Goal: Task Accomplishment & Management: Use online tool/utility

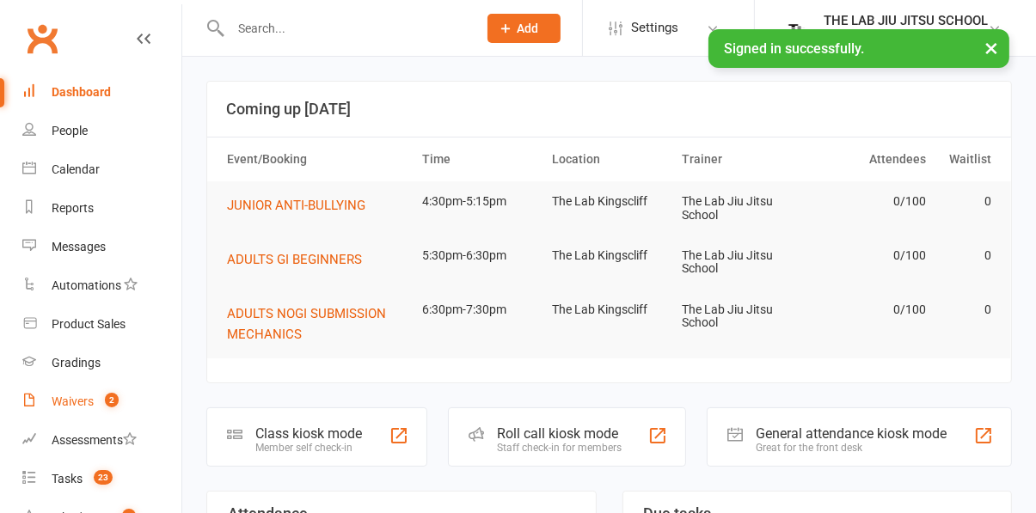
click at [75, 409] on link "Waivers 2" at bounding box center [101, 402] width 159 height 39
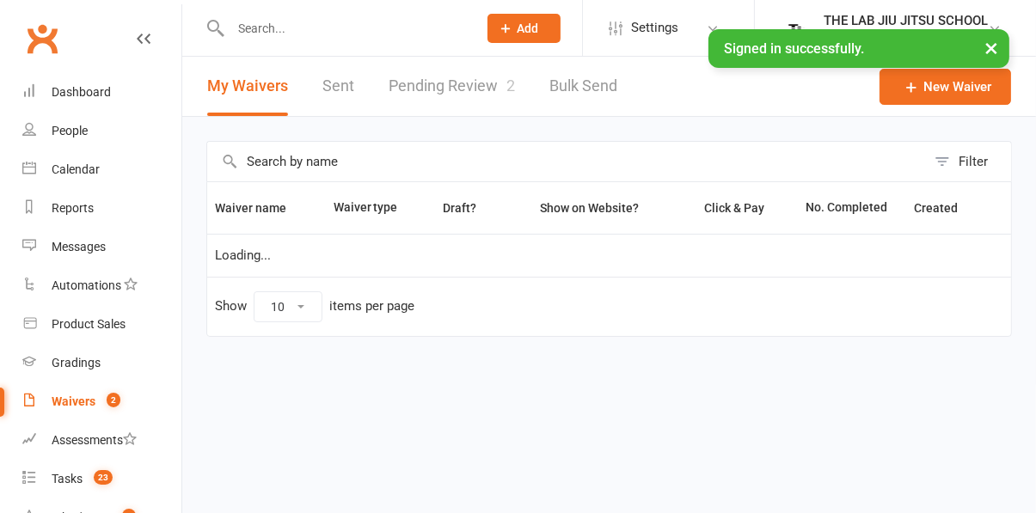
select select "50"
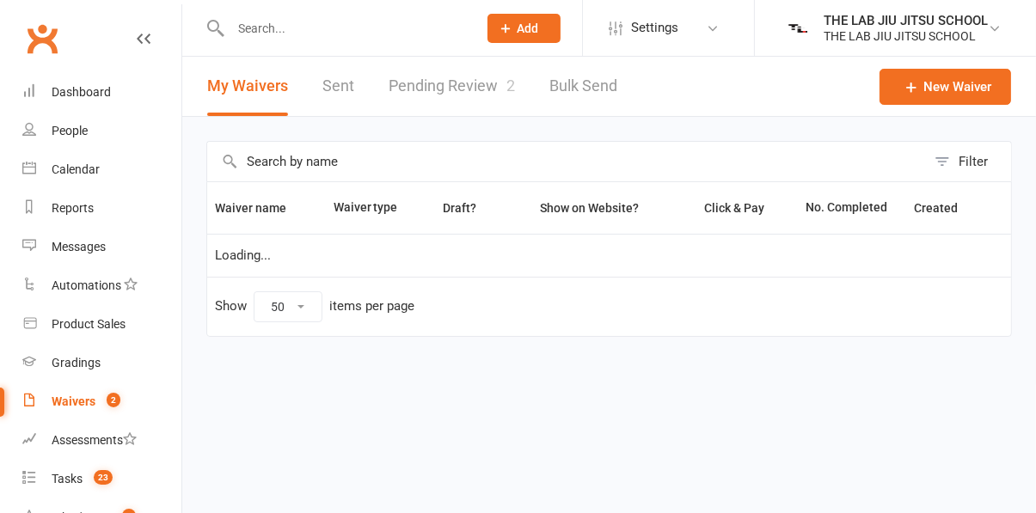
click at [481, 93] on link "Pending Review 2" at bounding box center [452, 86] width 126 height 59
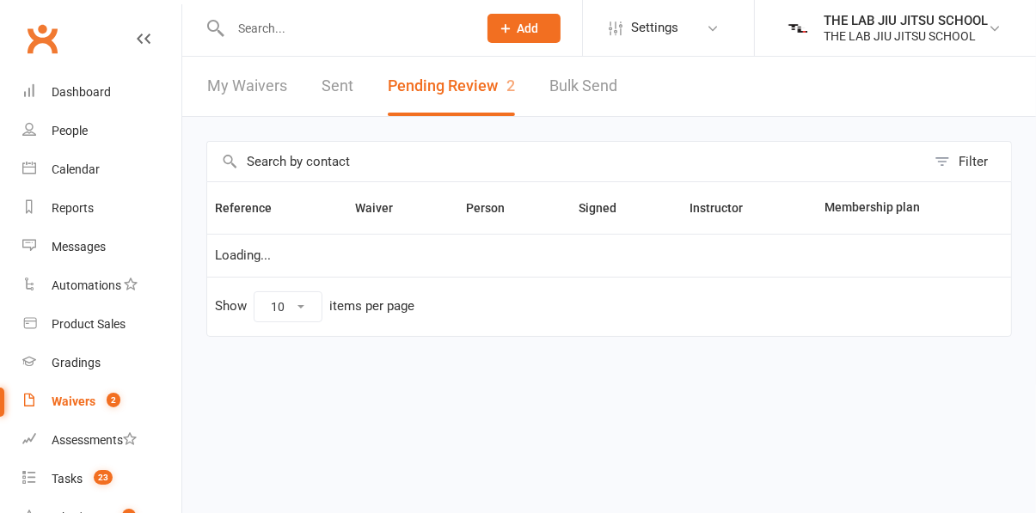
select select "25"
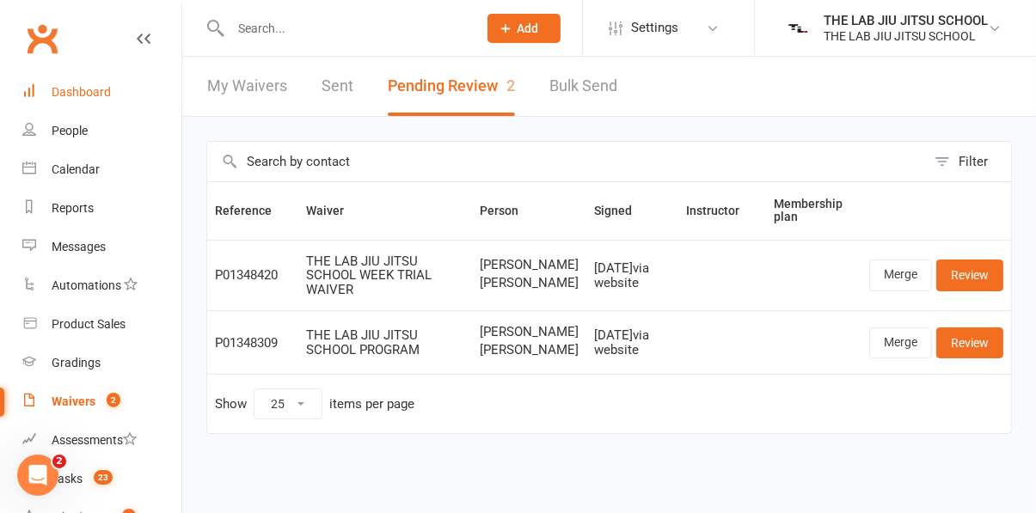
click at [76, 89] on div "Dashboard" at bounding box center [81, 92] width 59 height 14
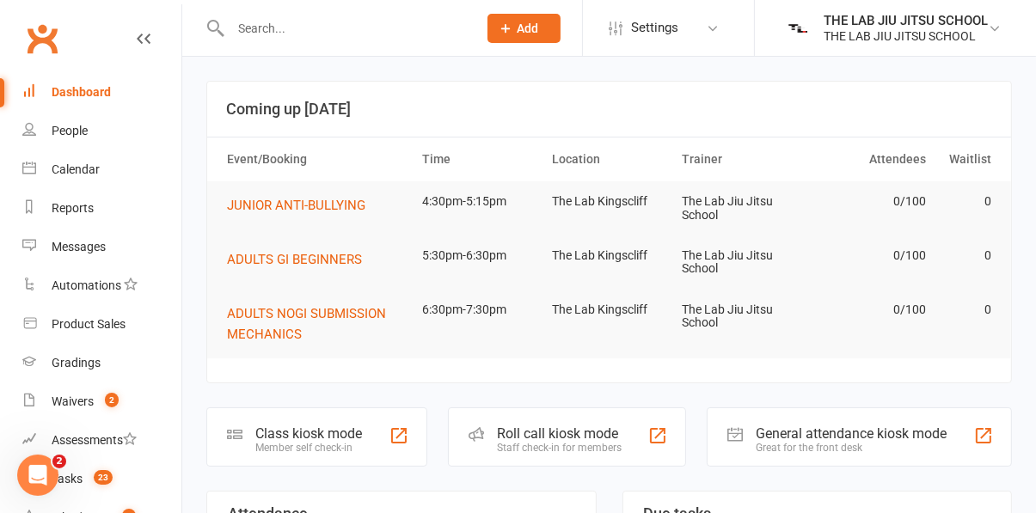
click at [298, 448] on div "Member self check-in" at bounding box center [308, 448] width 107 height 12
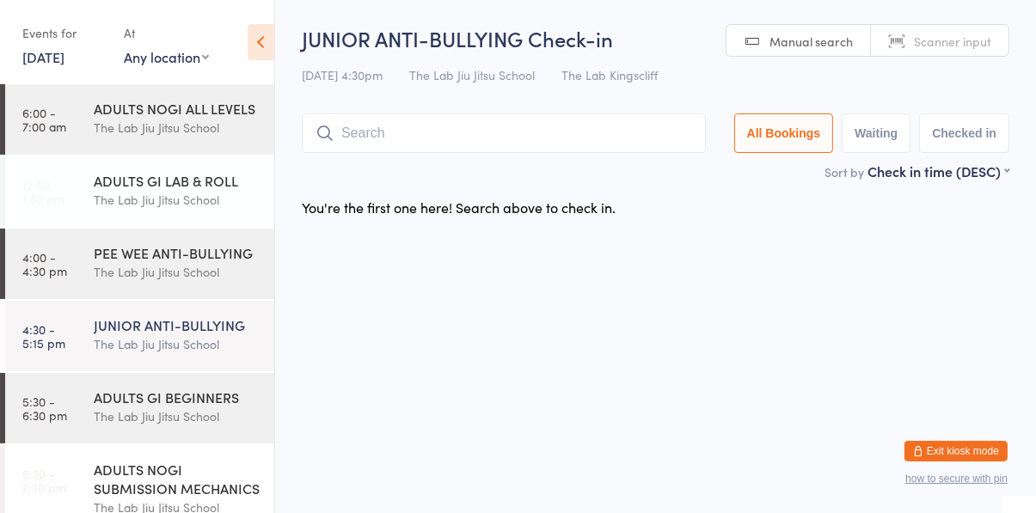
click at [40, 347] on time "4:30 - 5:15 pm" at bounding box center [43, 337] width 43 height 28
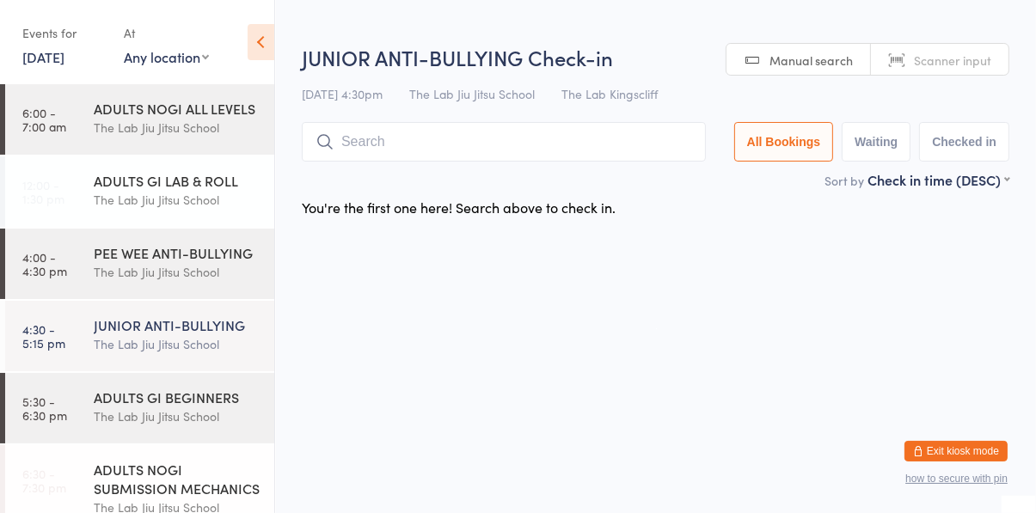
type input "A"
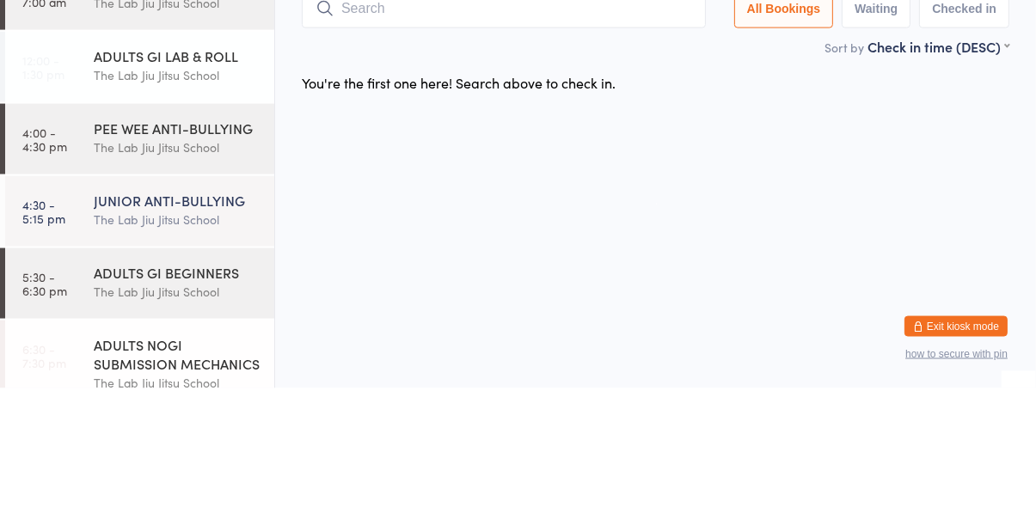
click at [58, 337] on time "4:30 - 5:15 pm" at bounding box center [43, 337] width 43 height 28
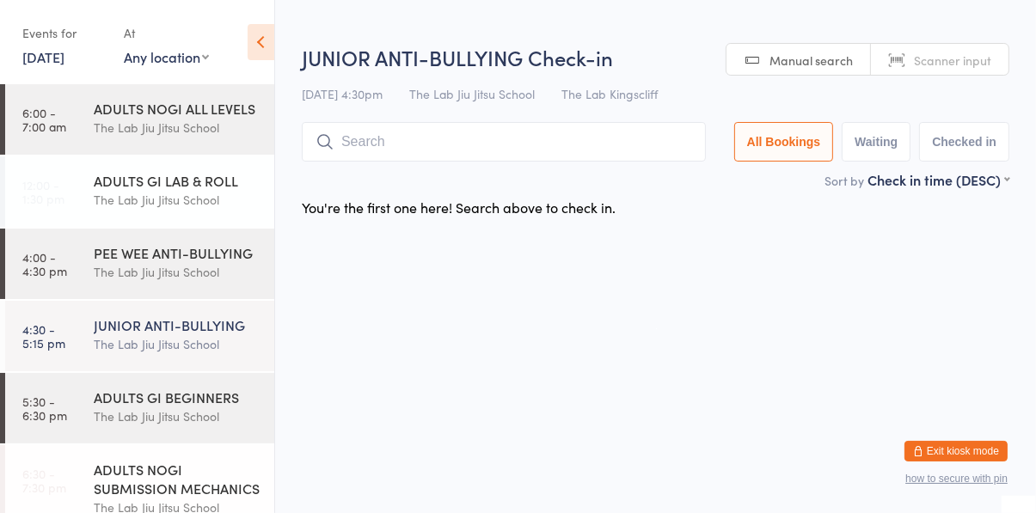
type input "Q"
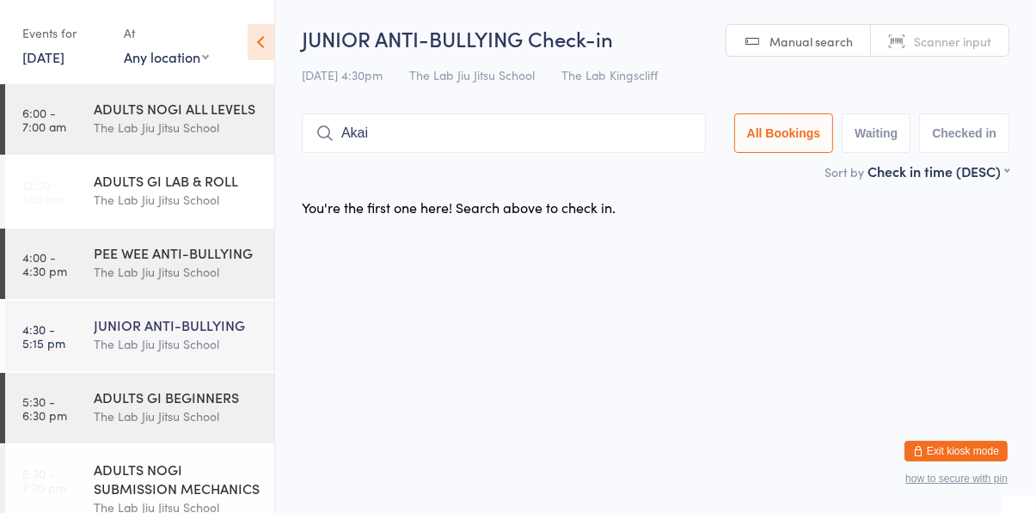
type input "Akai"
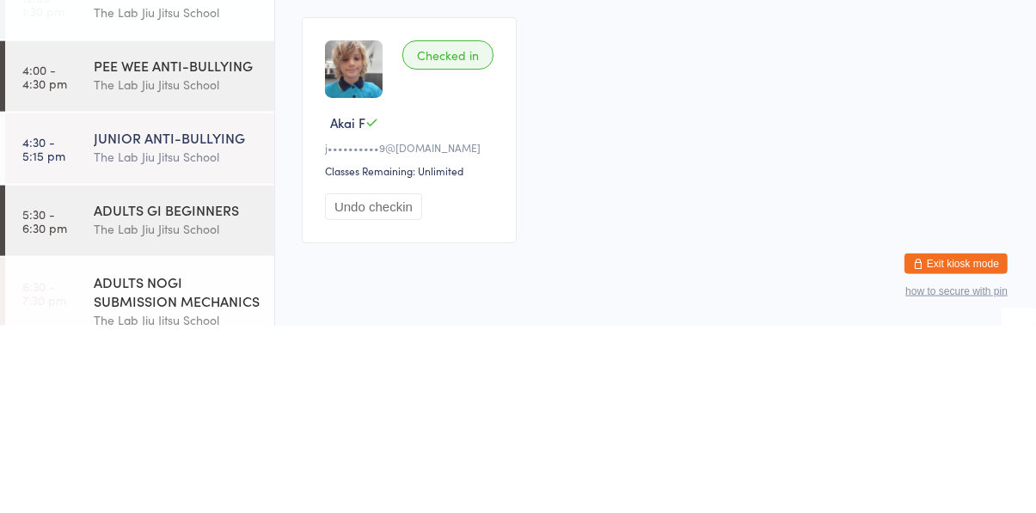
click at [440, 252] on div "Checked in" at bounding box center [447, 242] width 91 height 29
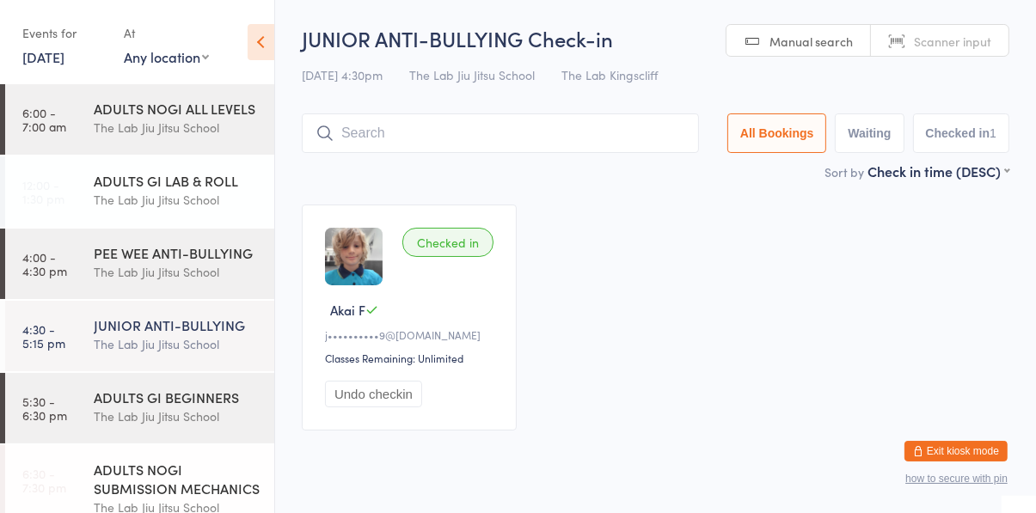
click at [444, 249] on div "Checked in" at bounding box center [447, 242] width 91 height 29
click at [443, 249] on div "Checked in" at bounding box center [447, 242] width 91 height 29
click at [346, 151] on input "search" at bounding box center [500, 134] width 397 height 40
